Goal: Complete application form: Complete application form

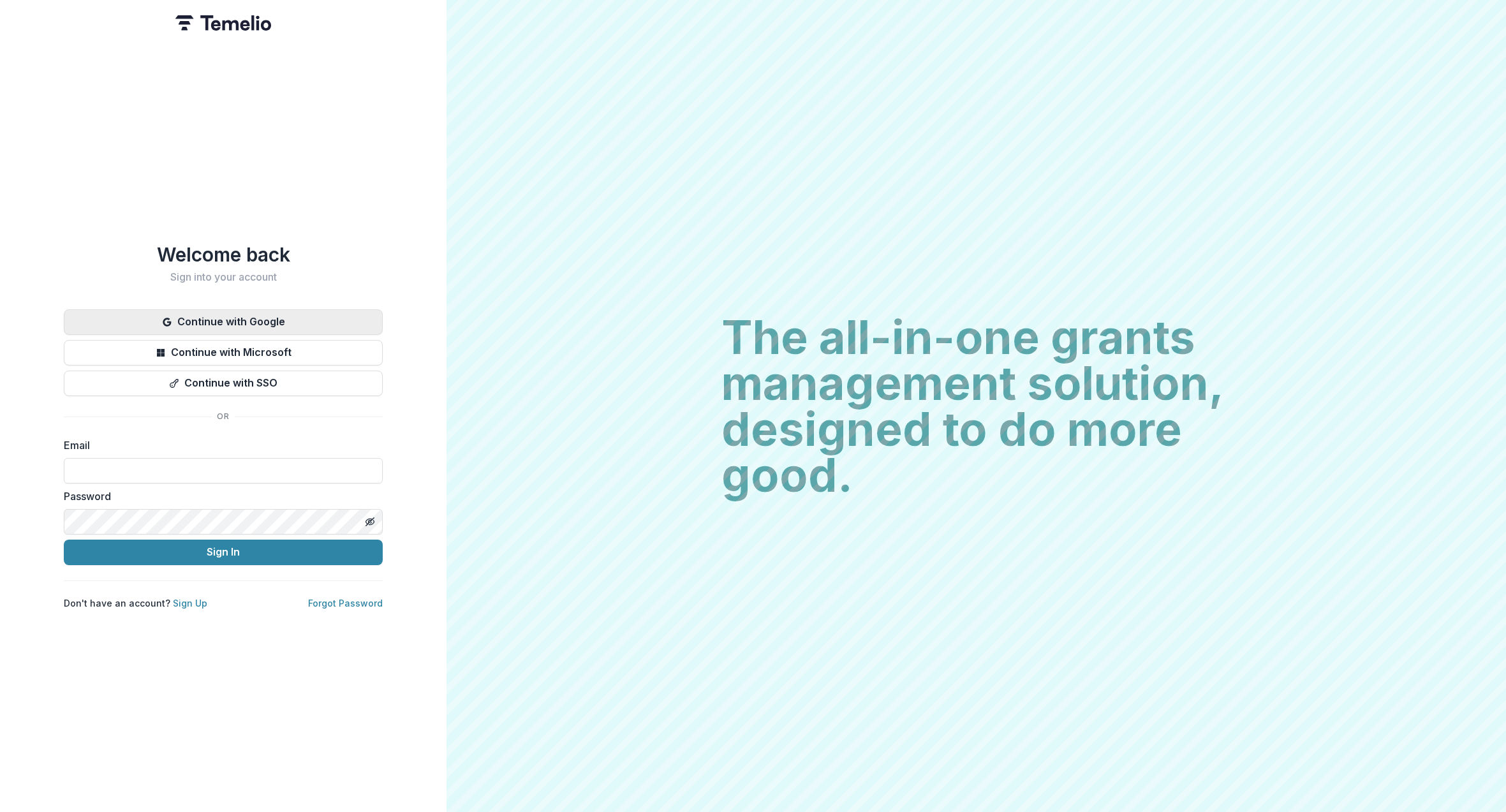
click at [235, 315] on button "Continue with Google" at bounding box center [223, 322] width 319 height 25
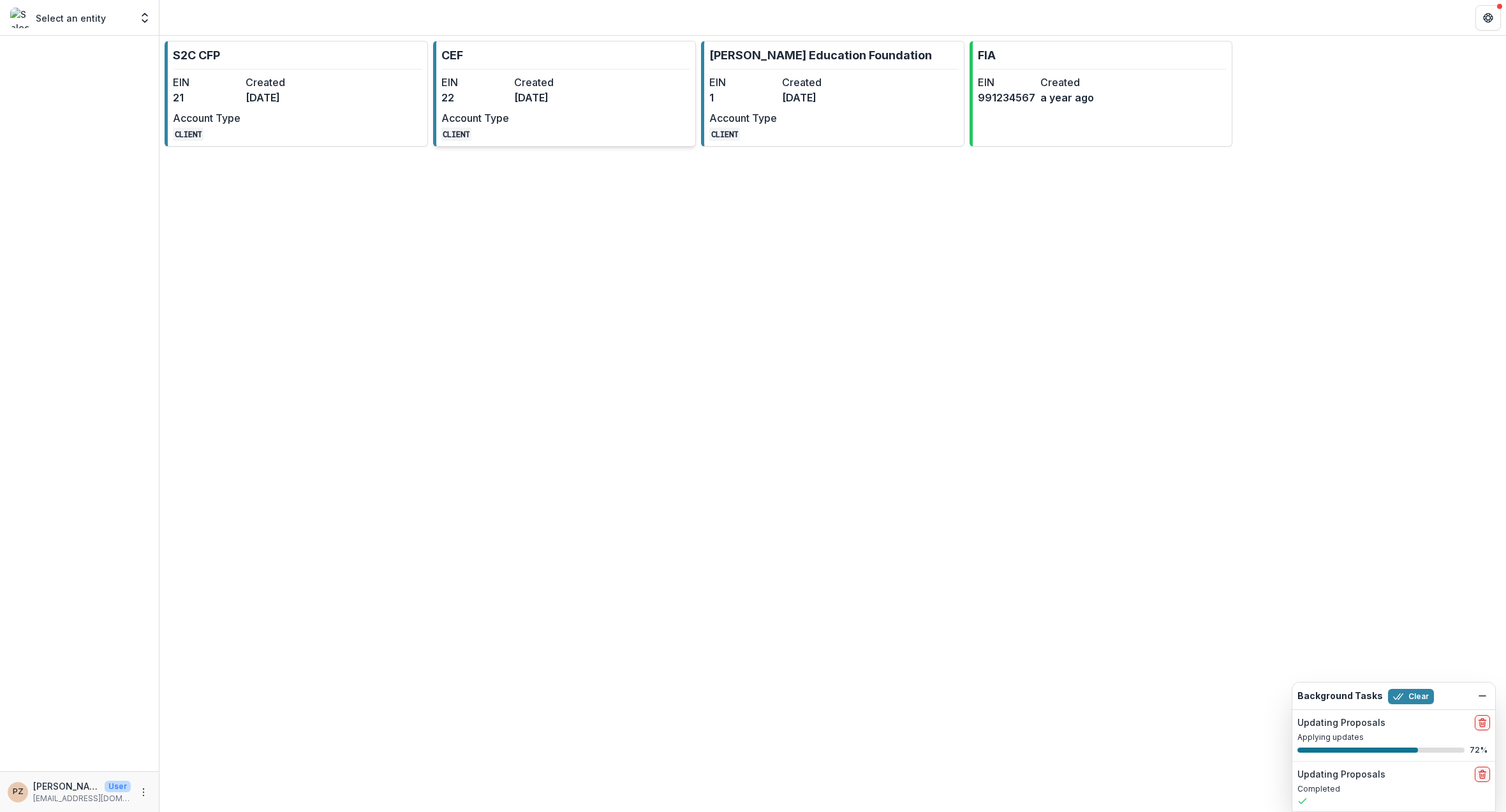
click at [512, 91] on div "EIN 22 Created [DATE] Account Type CLIENT" at bounding box center [511, 107] width 141 height 66
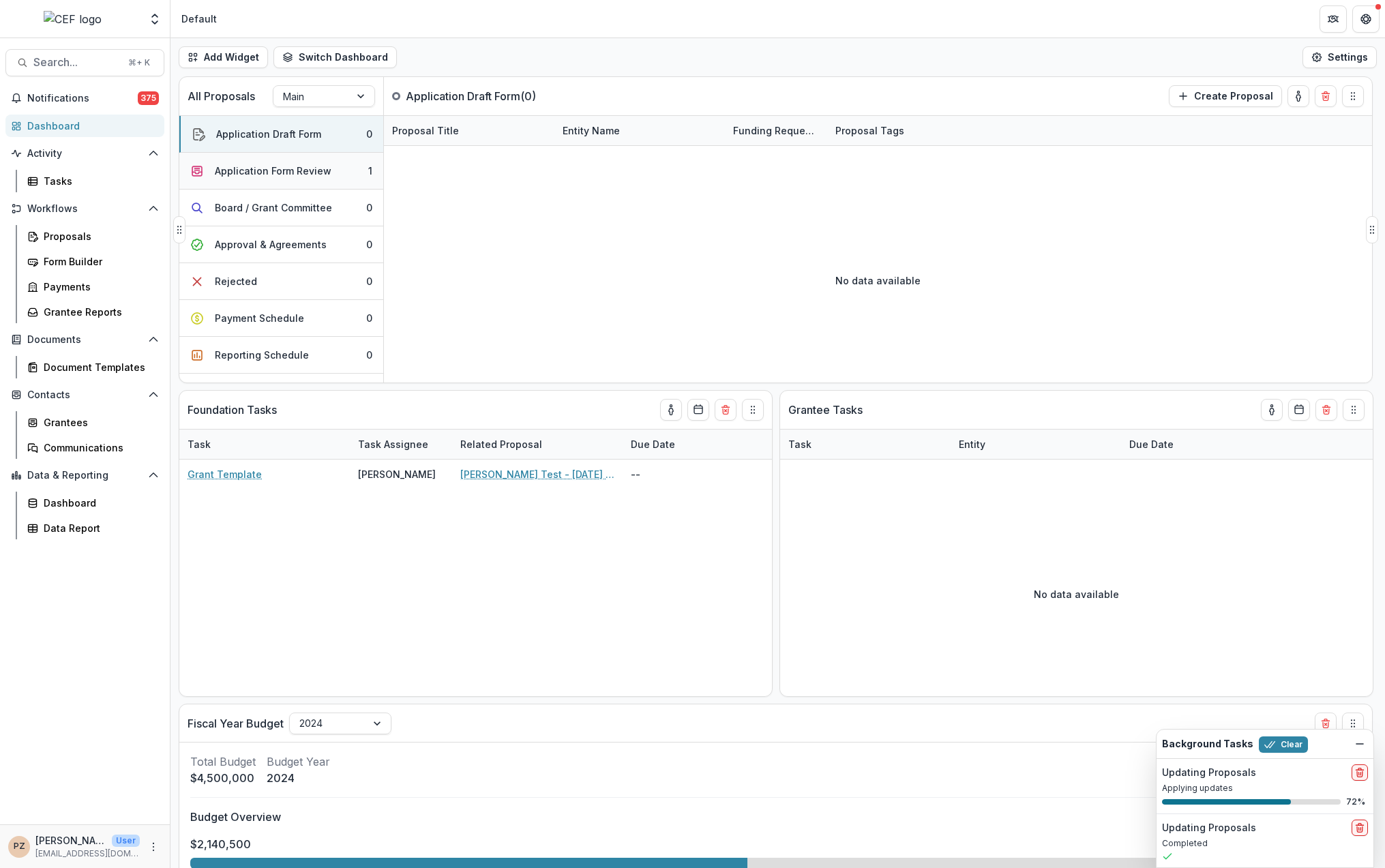
click at [291, 177] on div "Application Form Review" at bounding box center [273, 170] width 116 height 15
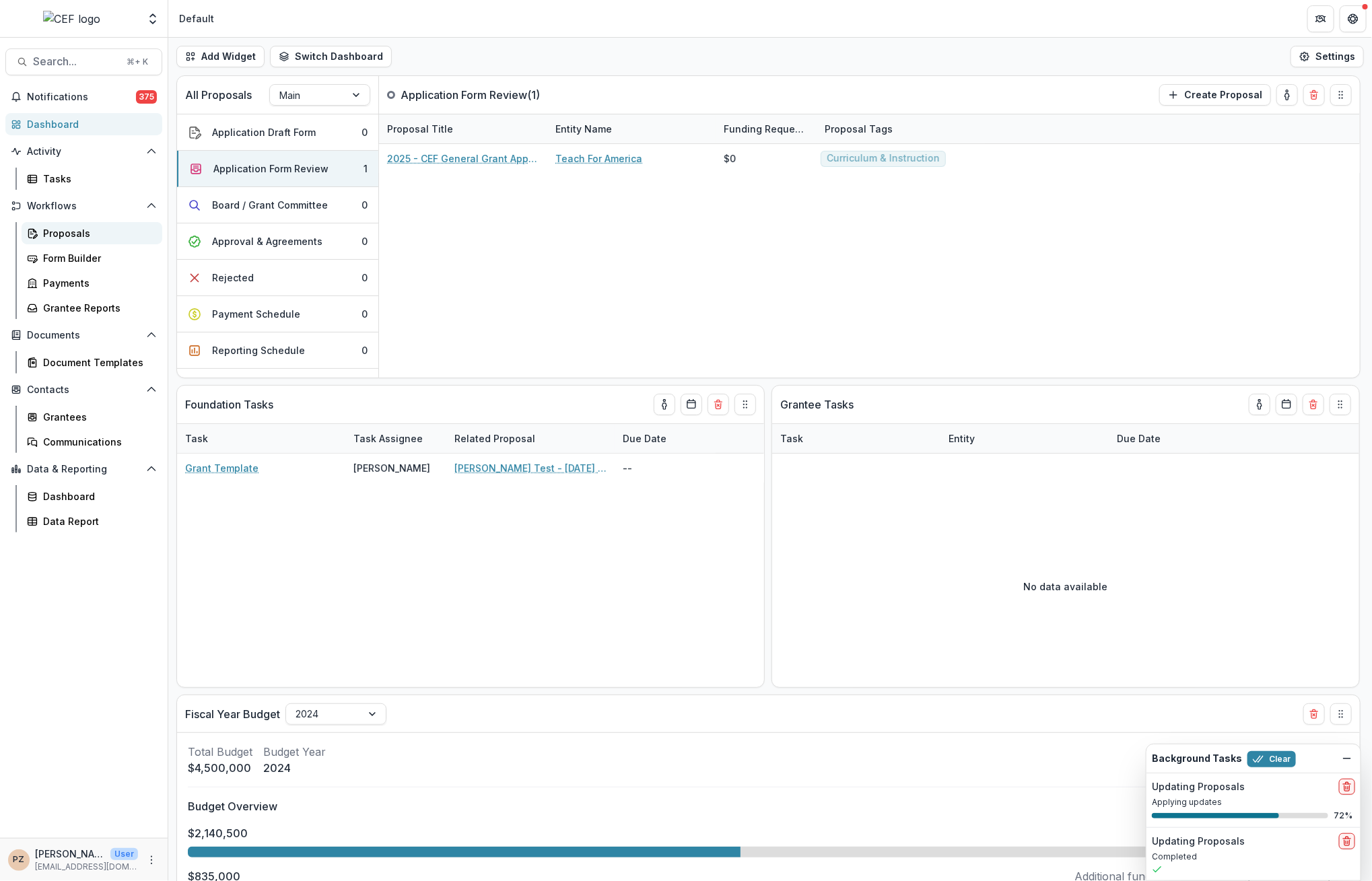
click at [88, 234] on div "Proposals" at bounding box center [97, 233] width 109 height 14
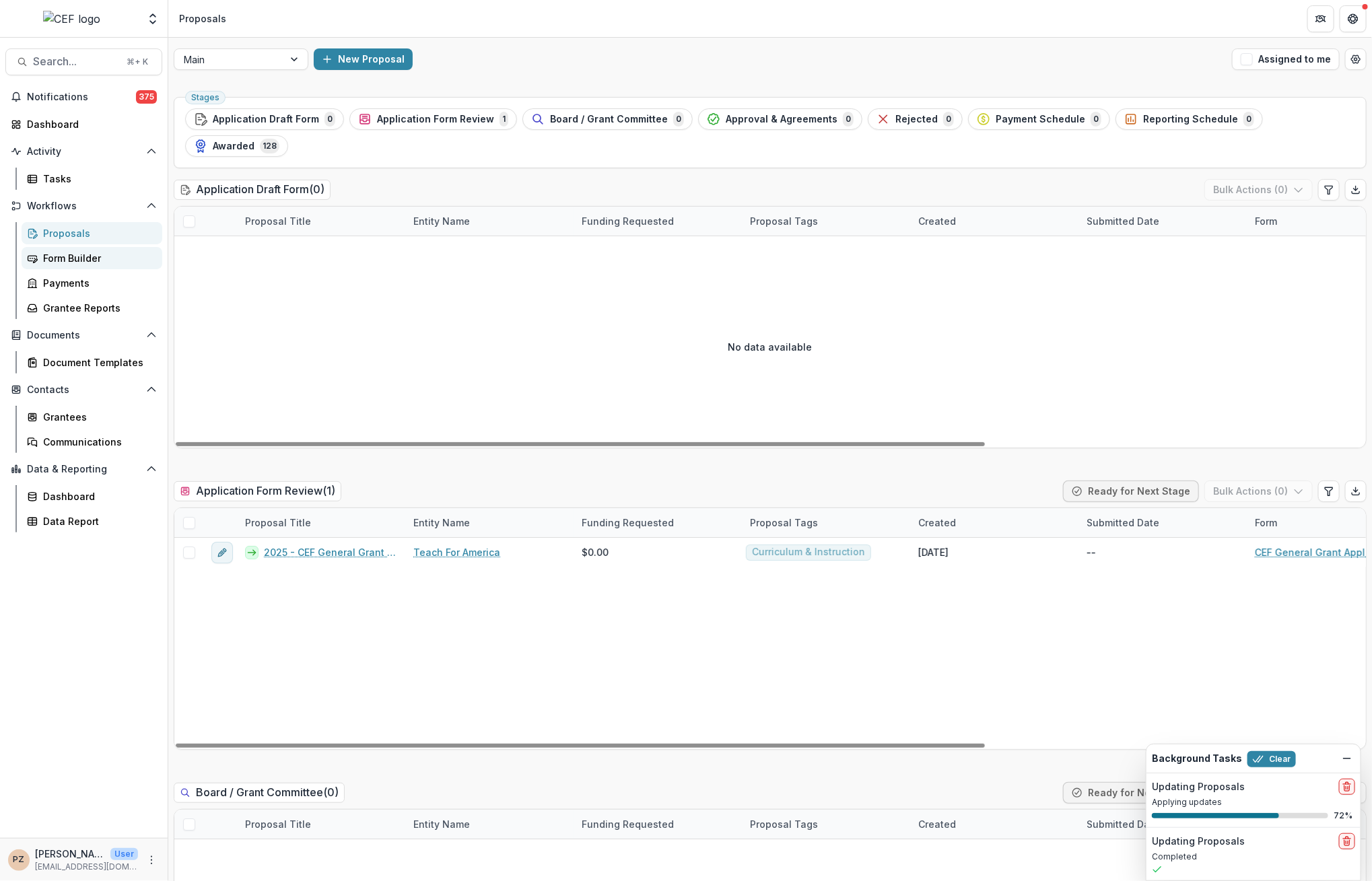
click at [69, 253] on div "Form Builder" at bounding box center [97, 258] width 109 height 14
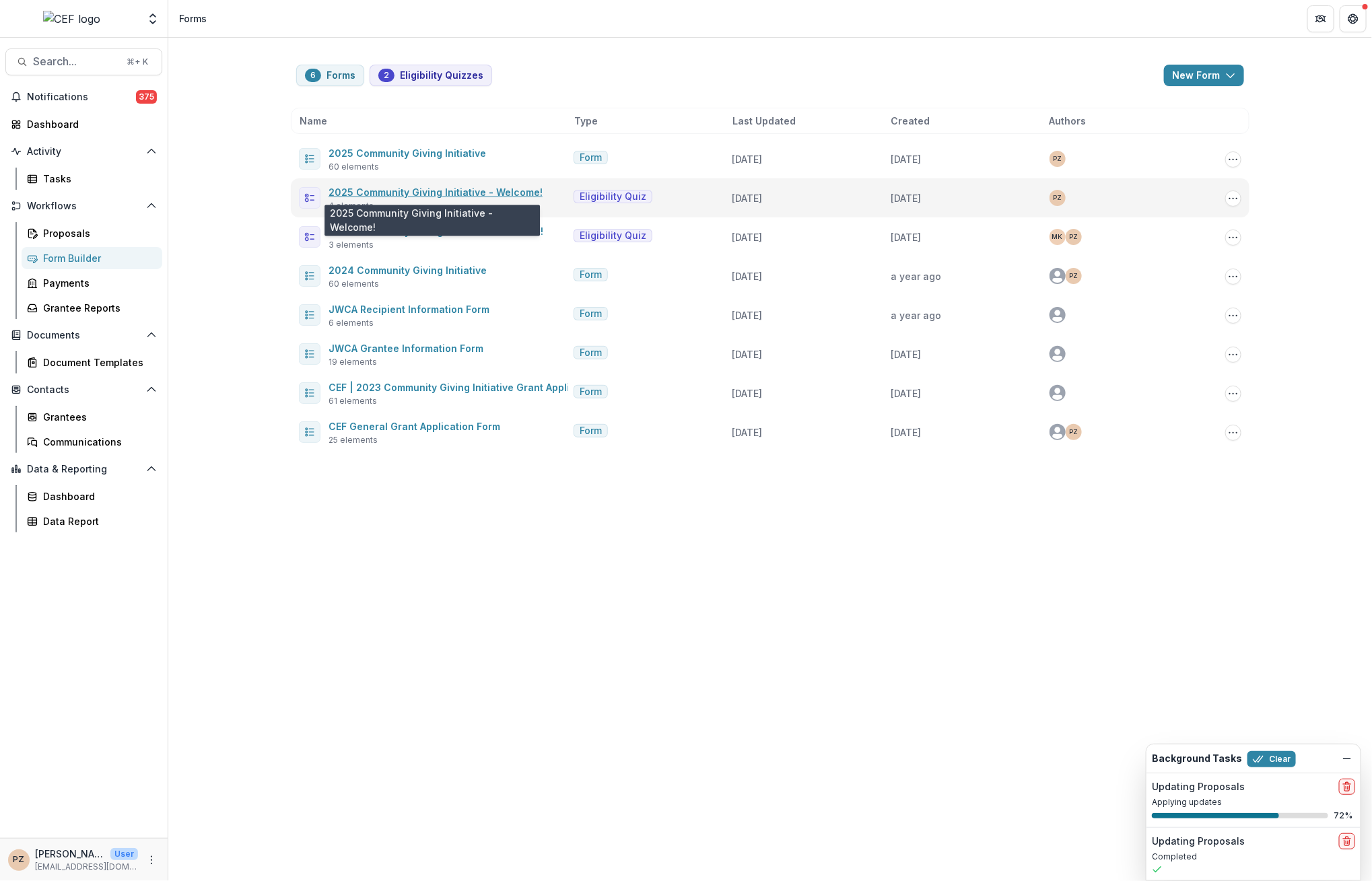
click at [401, 187] on link "2025 Community Giving Initiative - Welcome!" at bounding box center [435, 192] width 214 height 12
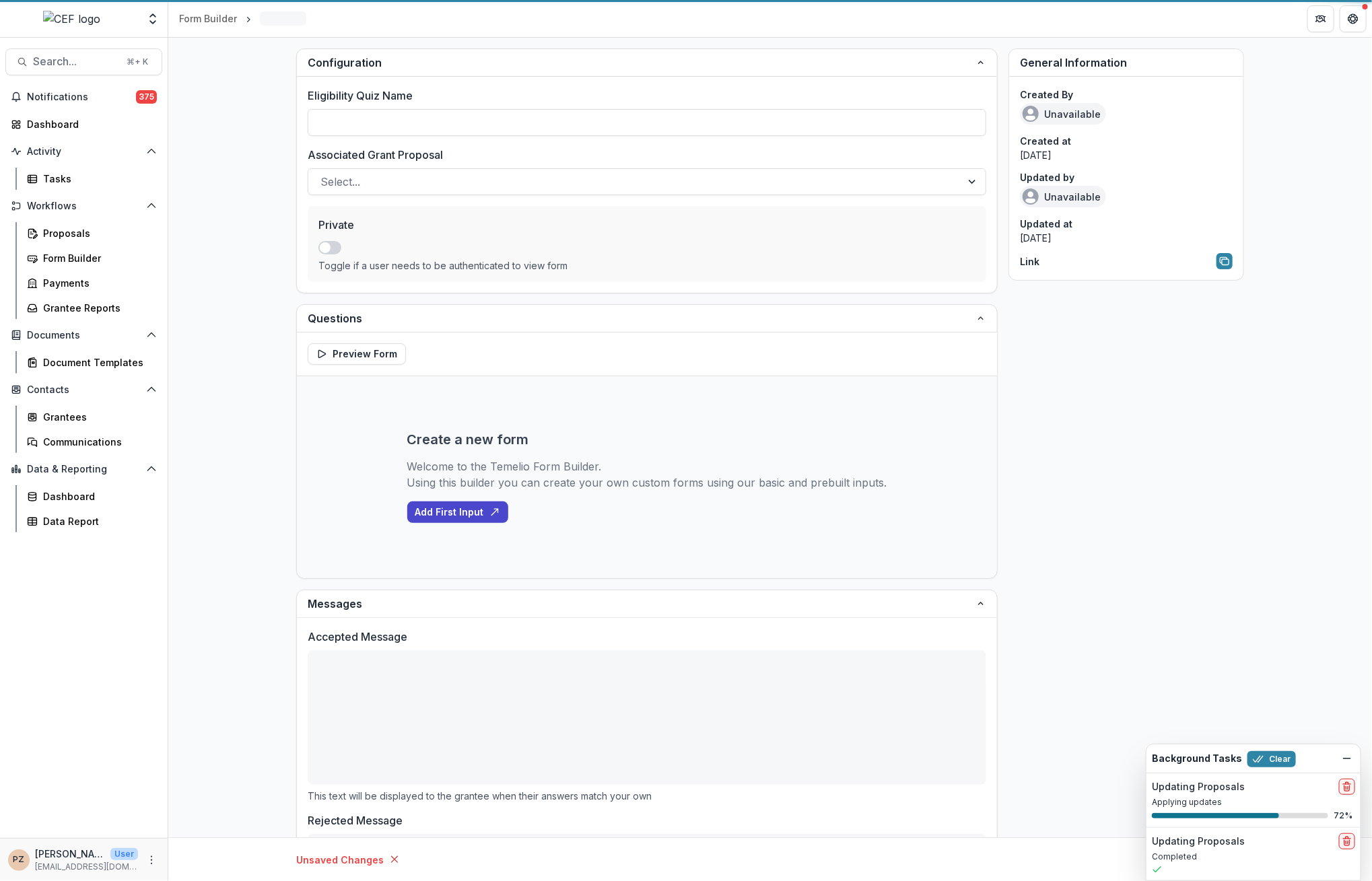
type input "**********"
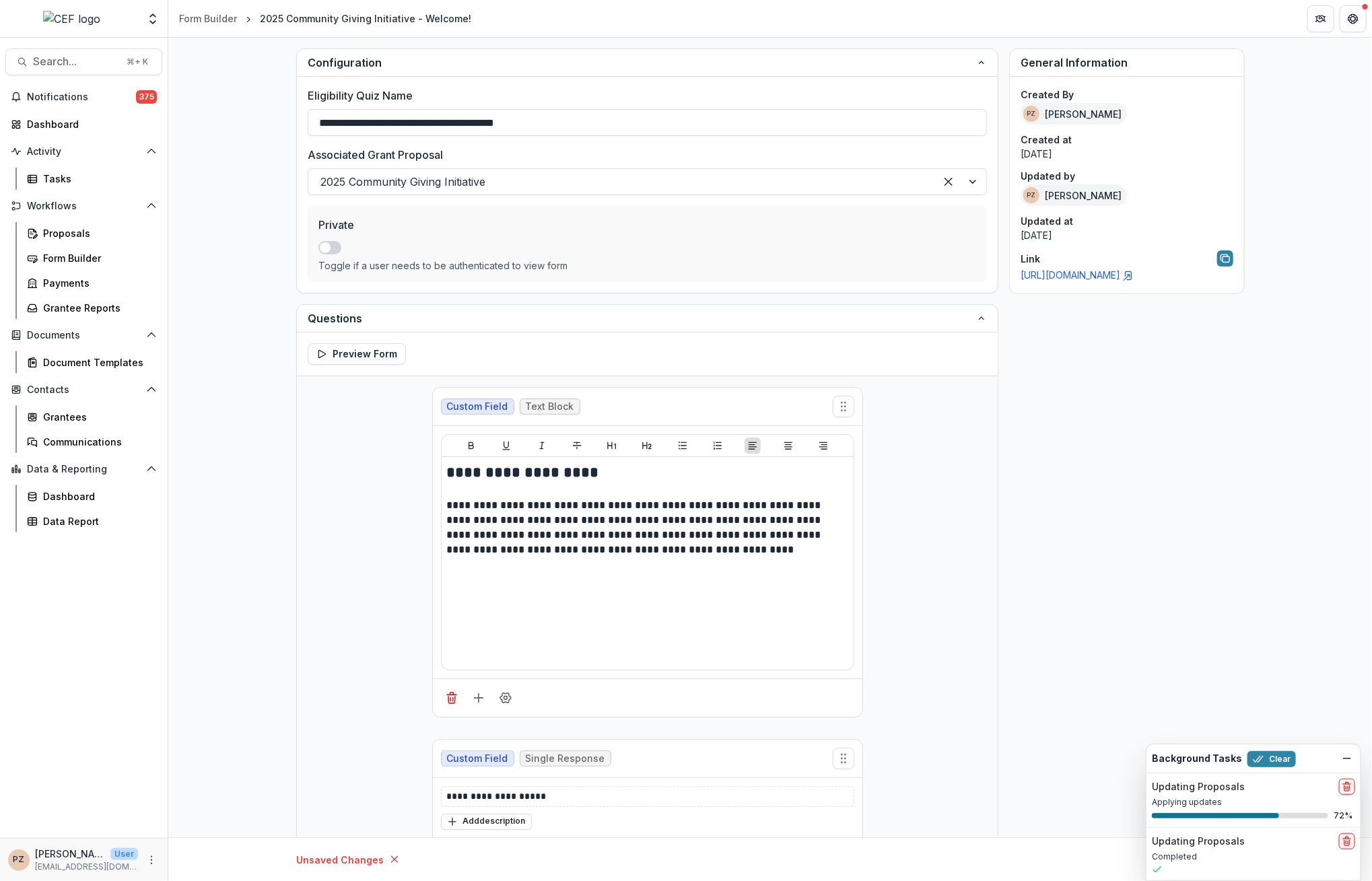
click at [1114, 281] on link "[URL][DOMAIN_NAME]" at bounding box center [1077, 275] width 113 height 12
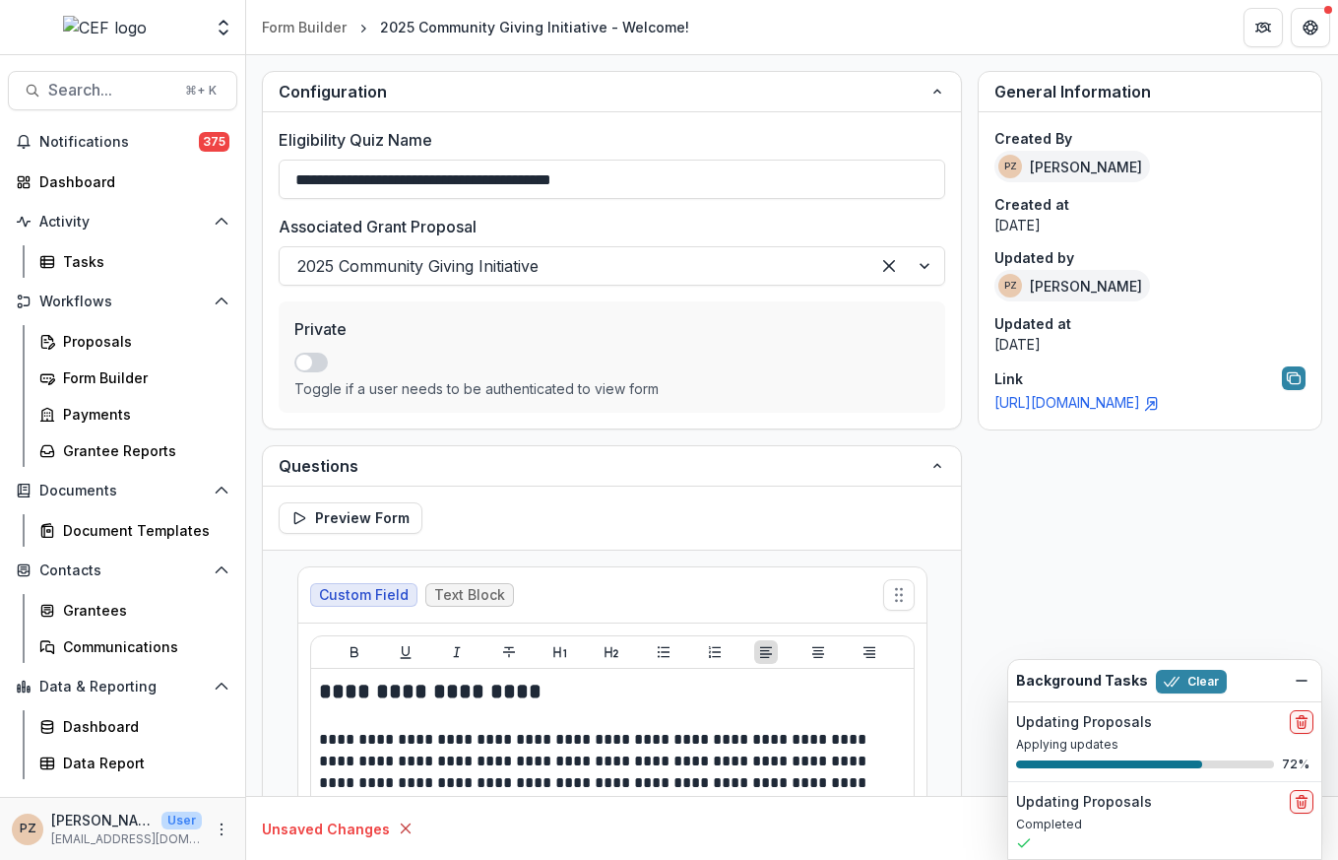
click at [1139, 407] on link "[URL][DOMAIN_NAME]" at bounding box center [1077, 402] width 165 height 17
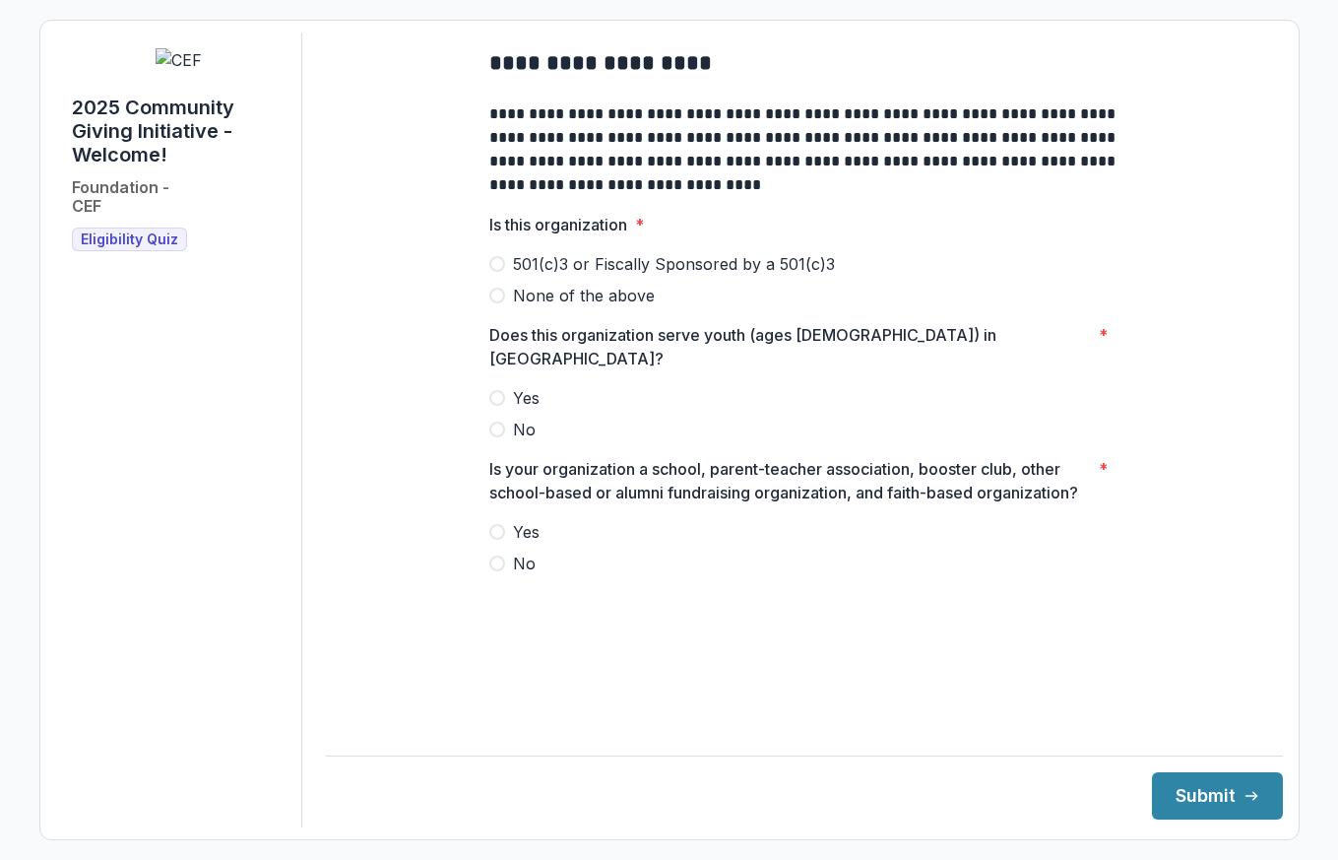
click at [503, 307] on label "None of the above" at bounding box center [804, 296] width 630 height 24
click at [503, 390] on span at bounding box center [497, 398] width 16 height 16
click at [498, 524] on span at bounding box center [497, 532] width 16 height 16
click at [1178, 795] on button "Submit" at bounding box center [1217, 795] width 131 height 47
